Goal: Go to known website: Access a specific website the user already knows

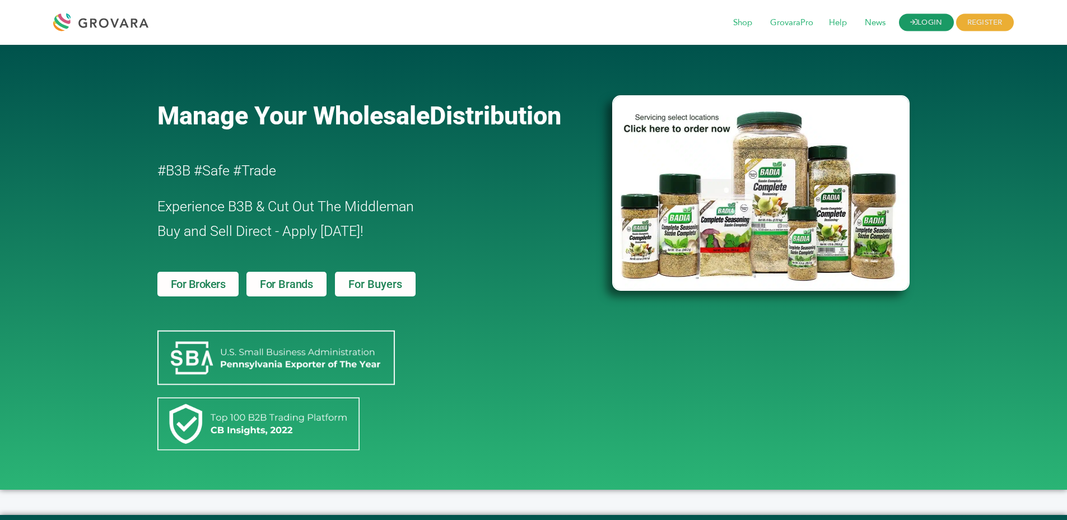
click at [945, 20] on link "LOGIN" at bounding box center [926, 22] width 55 height 17
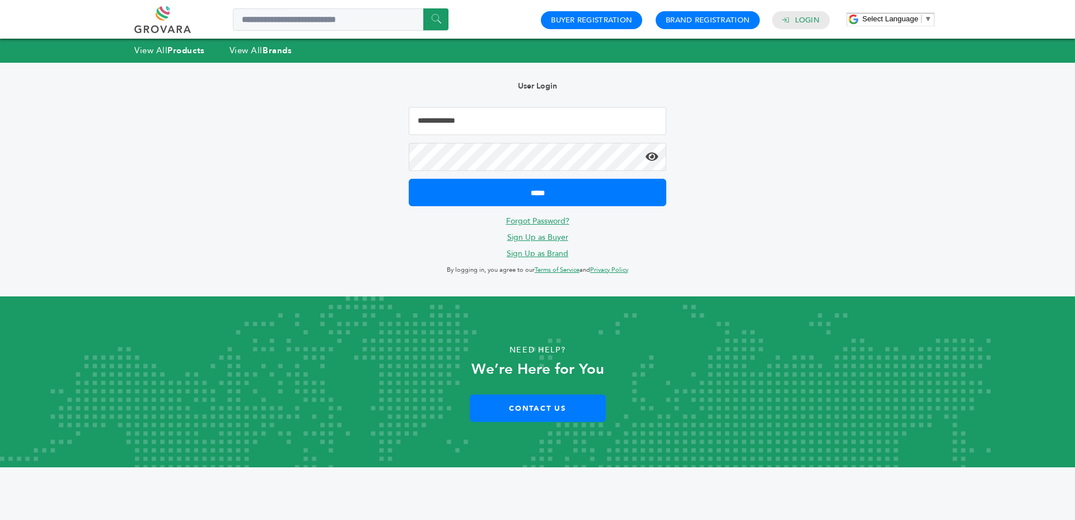
click at [421, 131] on input "Email Address" at bounding box center [538, 121] width 258 height 28
type input "**********"
click at [409, 179] on input "*****" at bounding box center [538, 192] width 258 height 27
